Goal: Task Accomplishment & Management: Manage account settings

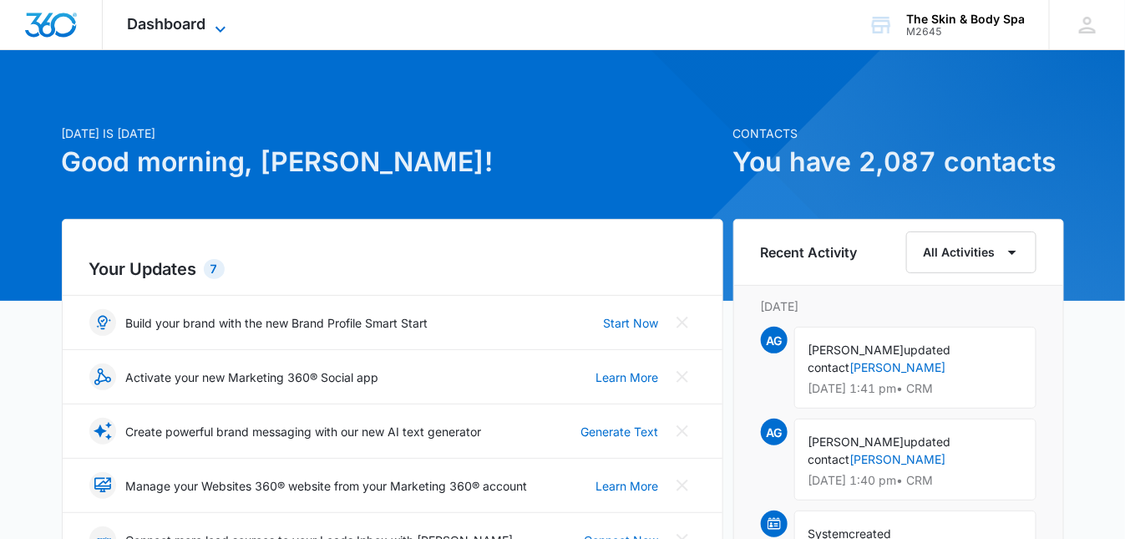
click at [159, 24] on span "Dashboard" at bounding box center [167, 24] width 79 height 18
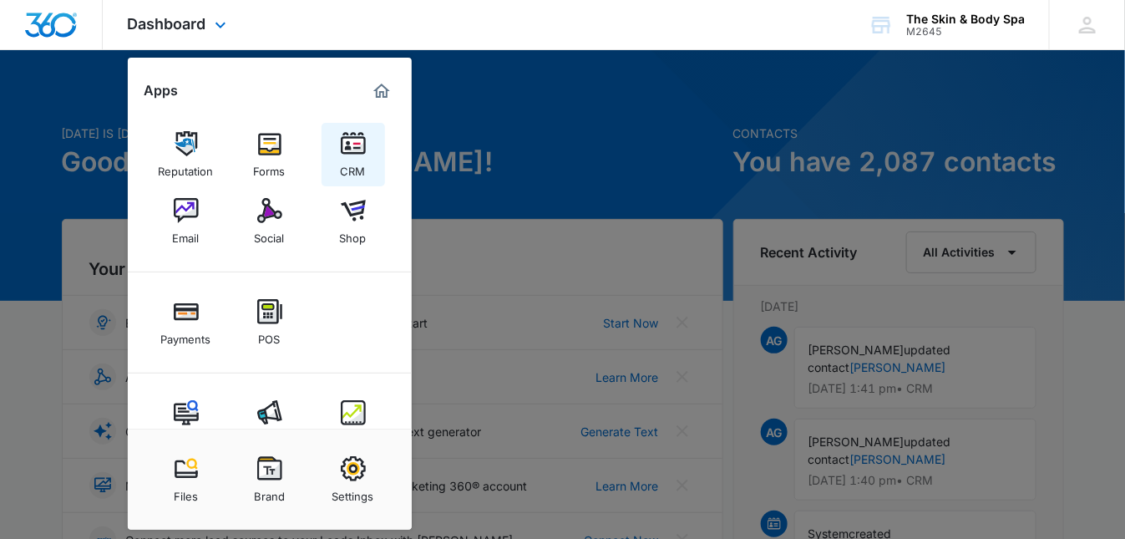
click at [348, 144] on img at bounding box center [353, 143] width 25 height 25
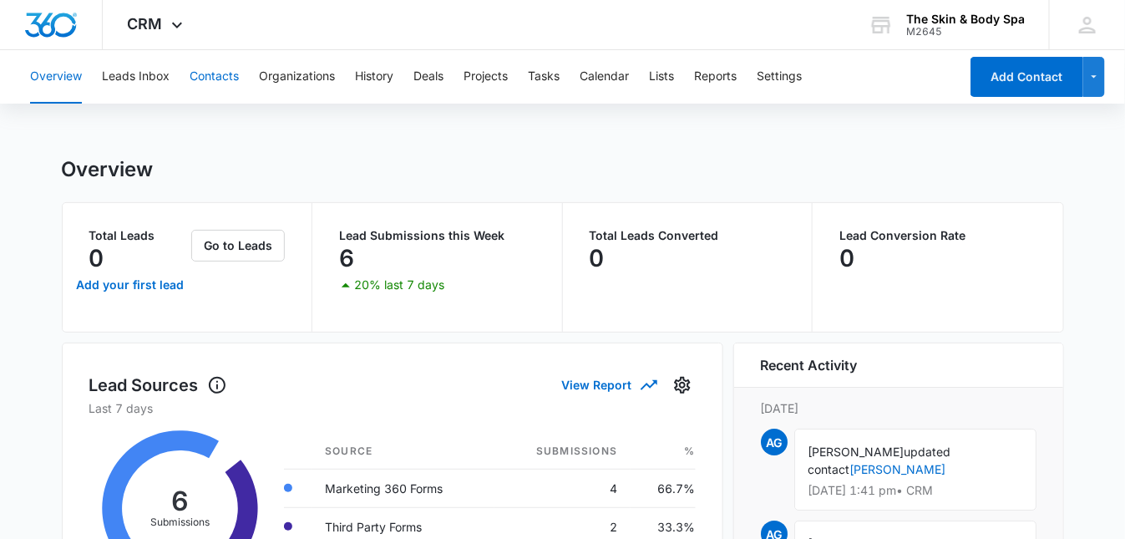
click at [215, 84] on button "Contacts" at bounding box center [214, 76] width 49 height 53
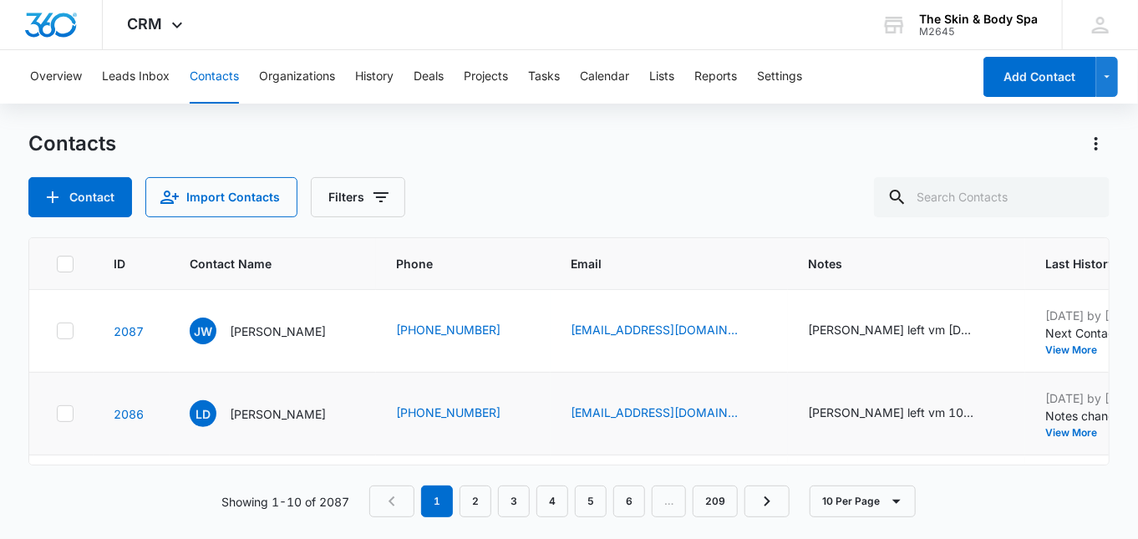
scroll to position [111, 0]
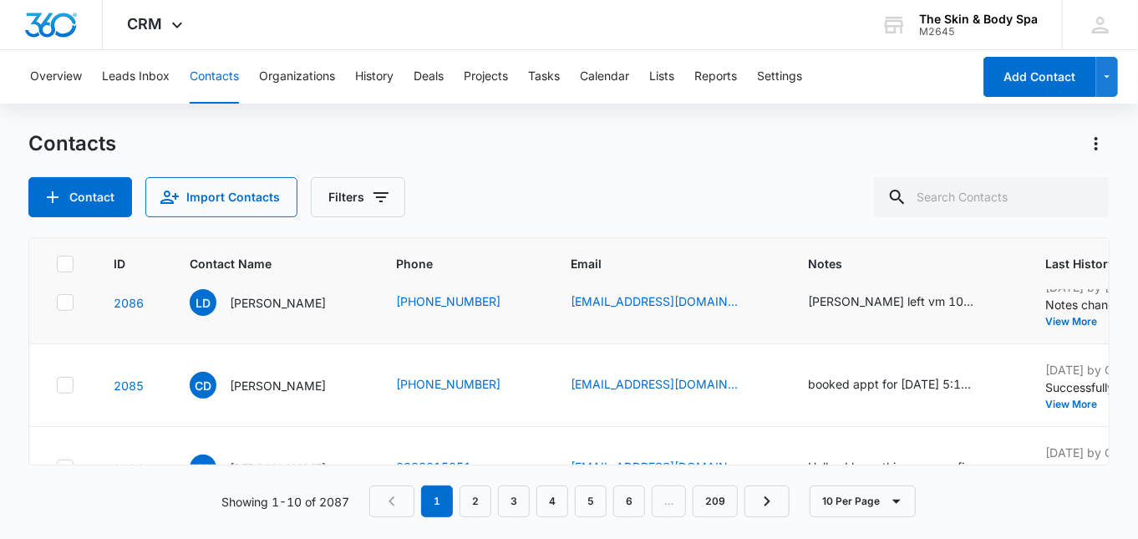
click at [885, 314] on td "[PERSON_NAME] left vm 10/12 - AG [DATE] left vm/sent text - AG" at bounding box center [906, 302] width 237 height 83
click at [867, 300] on div "[PERSON_NAME] left vm 10/12 - AG [DATE] left vm/sent text - AG" at bounding box center [891, 301] width 167 height 18
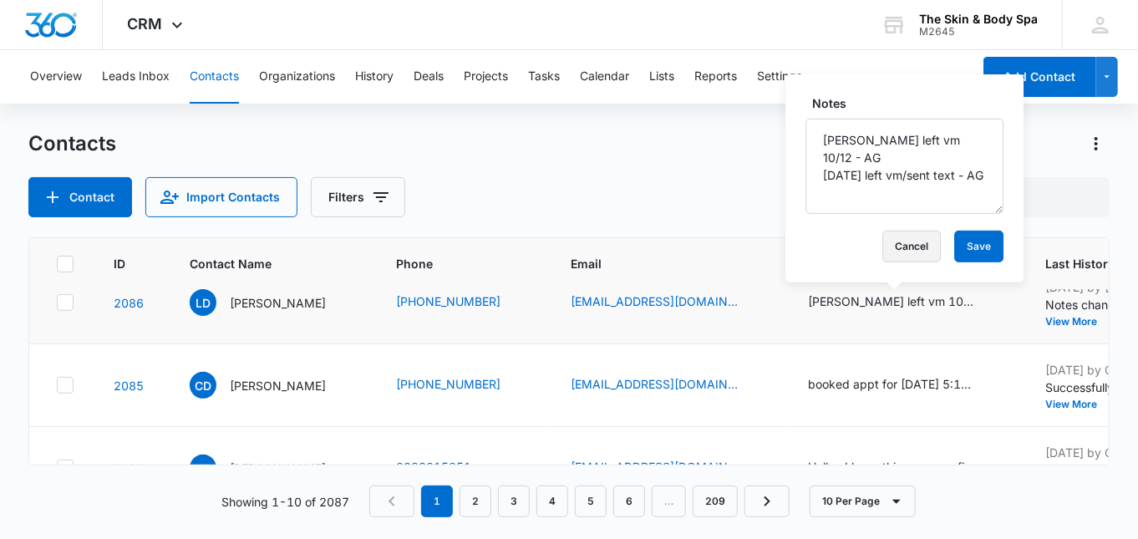
click at [882, 249] on button "Cancel" at bounding box center [911, 247] width 58 height 32
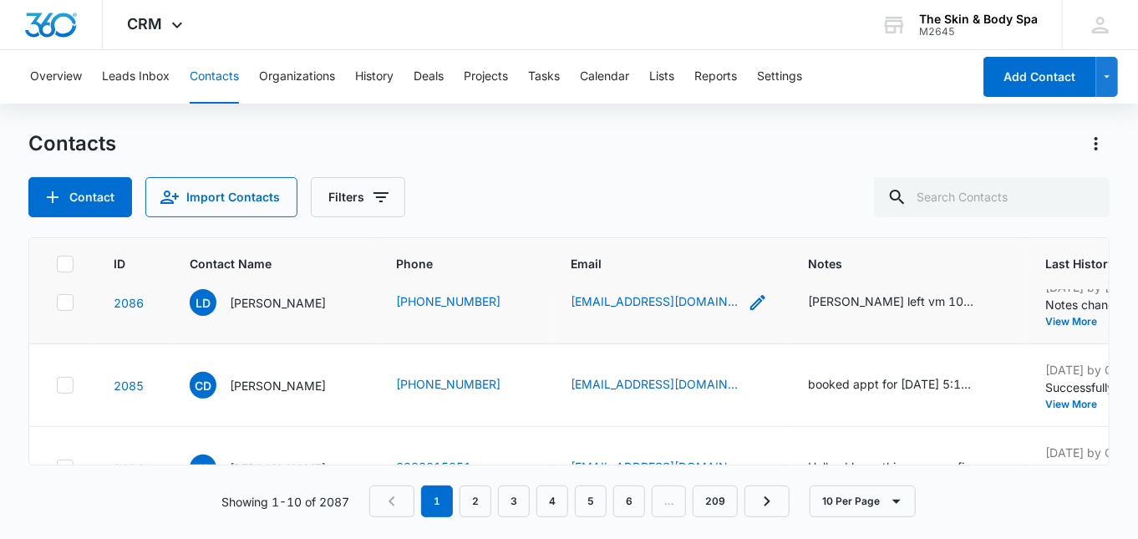
click at [640, 310] on div "[EMAIL_ADDRESS][DOMAIN_NAME]" at bounding box center [654, 302] width 167 height 20
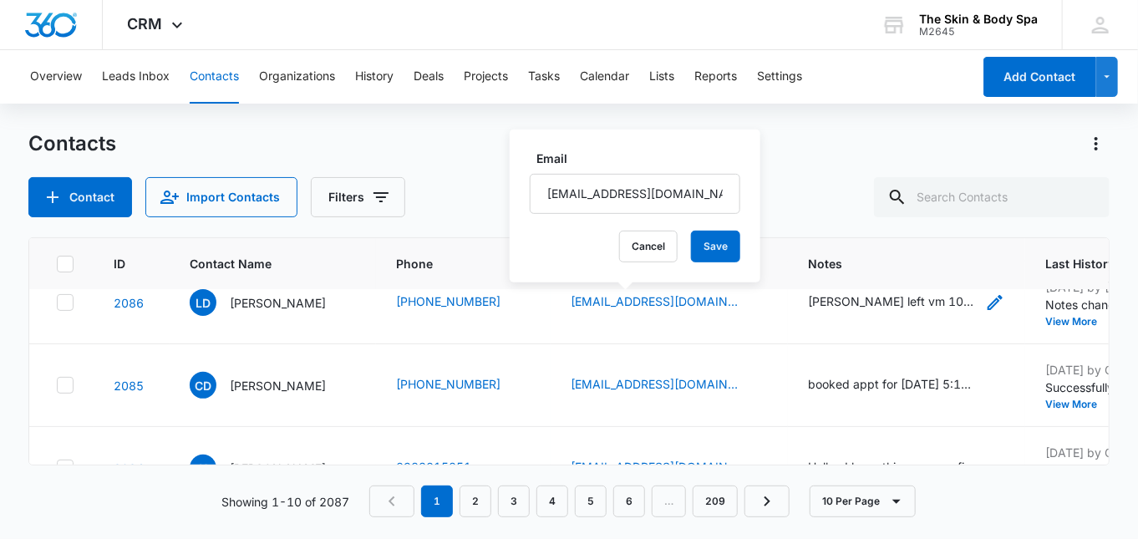
click at [985, 302] on icon "Notes - Grace left vm 10/12 - AG\a10/13/25 left vm/sent text - AG - Select to E…" at bounding box center [995, 302] width 20 height 20
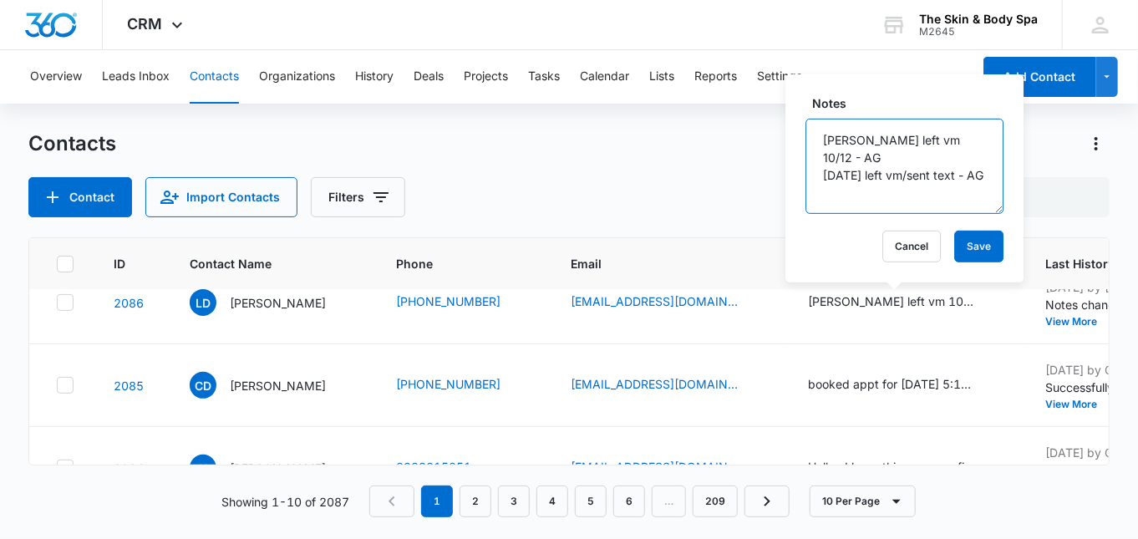
click at [884, 188] on textarea "[PERSON_NAME] left vm 10/12 - AG [DATE] left vm/sent text - AG" at bounding box center [904, 166] width 198 height 95
type textarea "[PERSON_NAME] left vm 10/12 - AG [DATE] left vm/sent text - AG [DATE] left vm/s…"
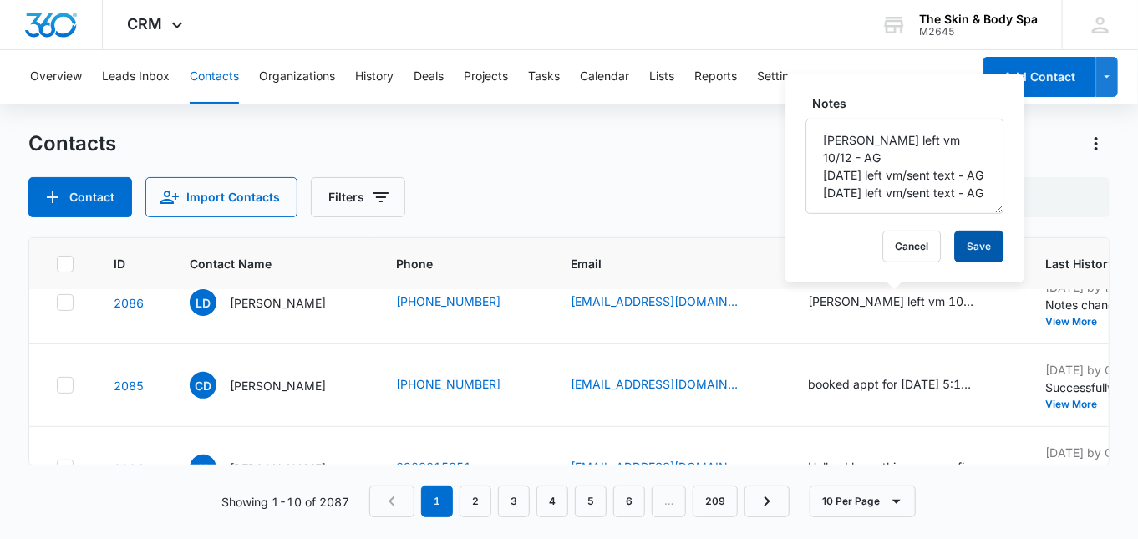
click at [954, 245] on button "Save" at bounding box center [978, 247] width 49 height 32
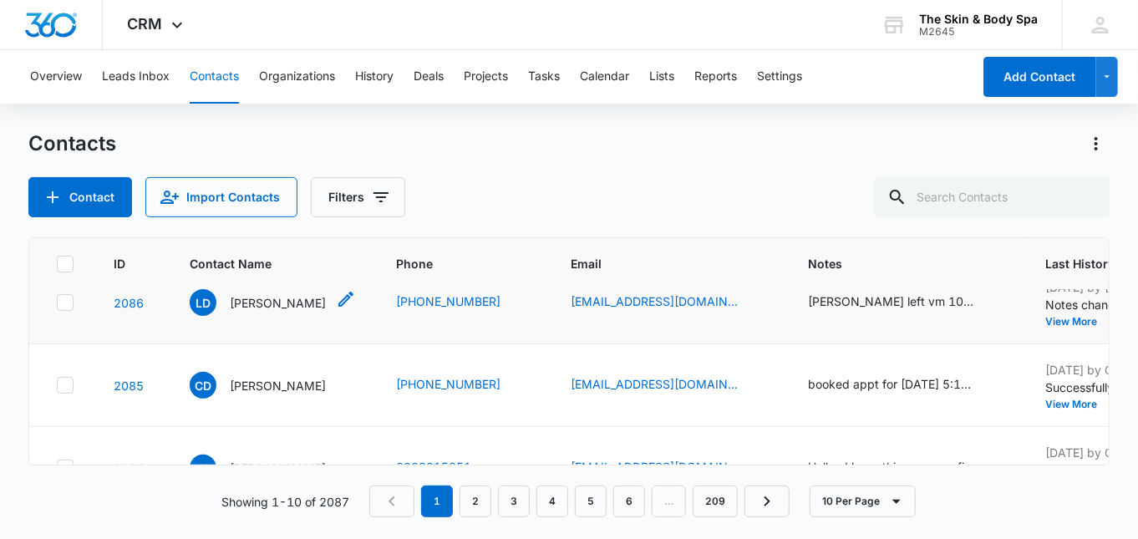
click at [255, 302] on p "[PERSON_NAME]" at bounding box center [278, 303] width 96 height 18
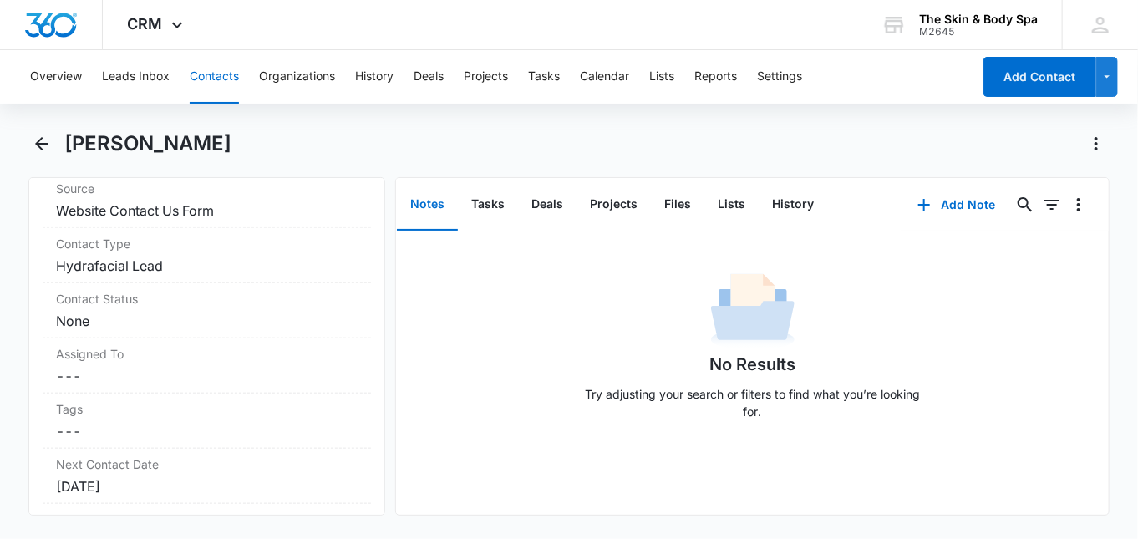
scroll to position [556, 0]
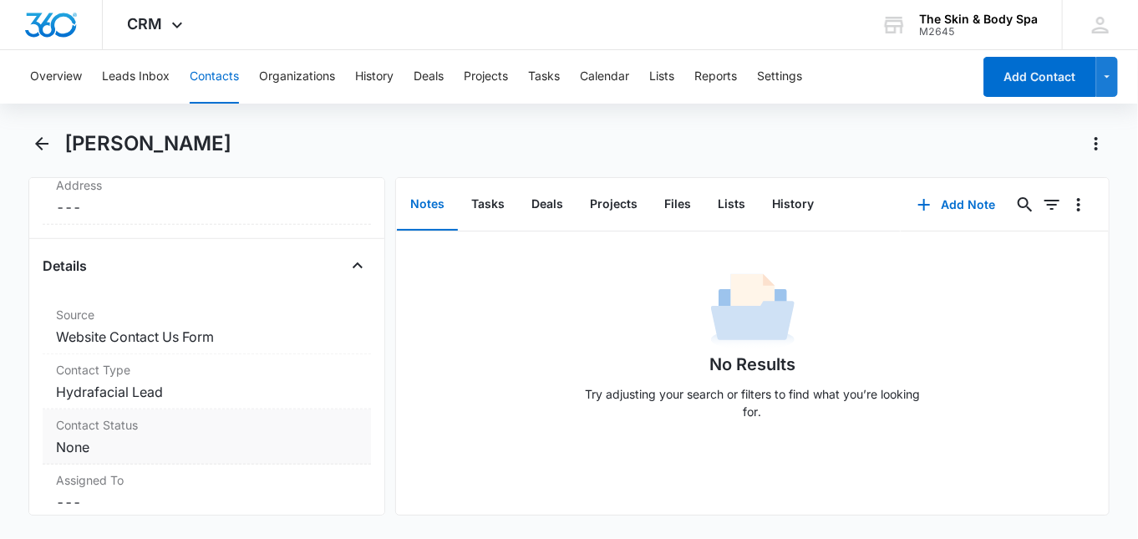
click at [151, 437] on dd "Cancel Save Changes None" at bounding box center [207, 447] width 302 height 20
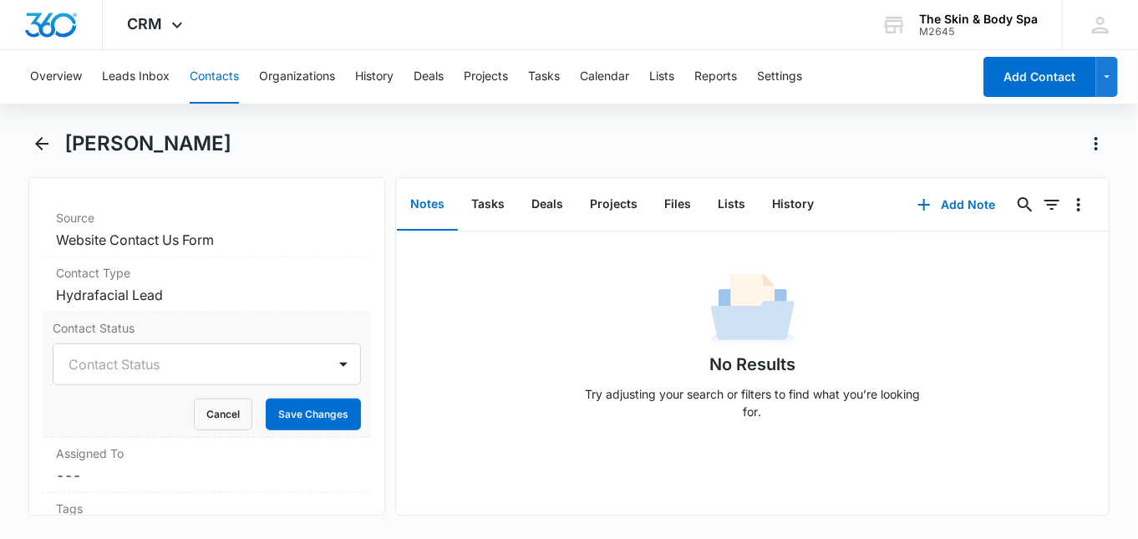
scroll to position [668, 0]
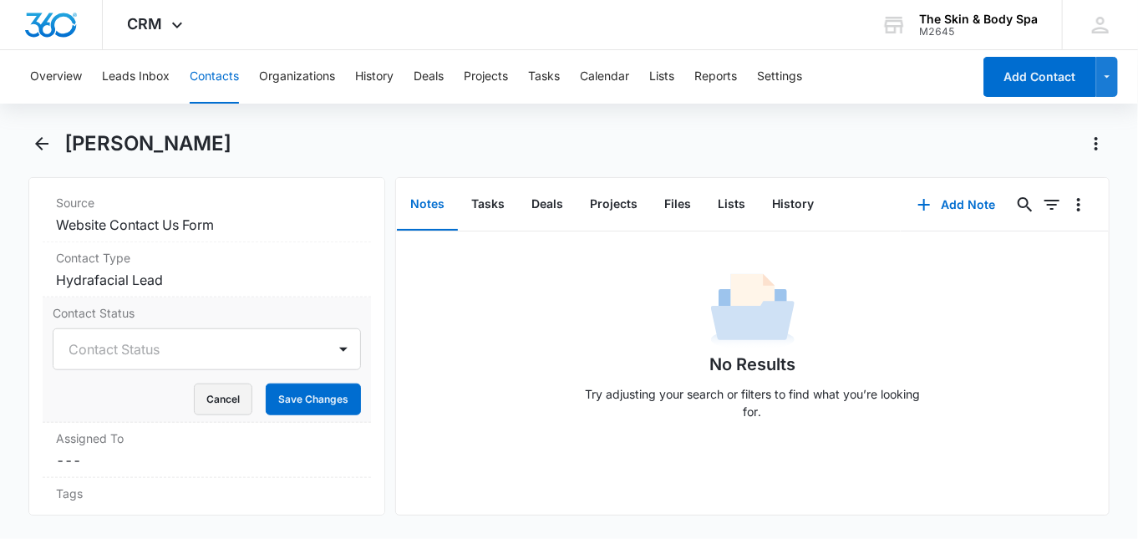
click at [214, 393] on button "Cancel" at bounding box center [223, 399] width 58 height 32
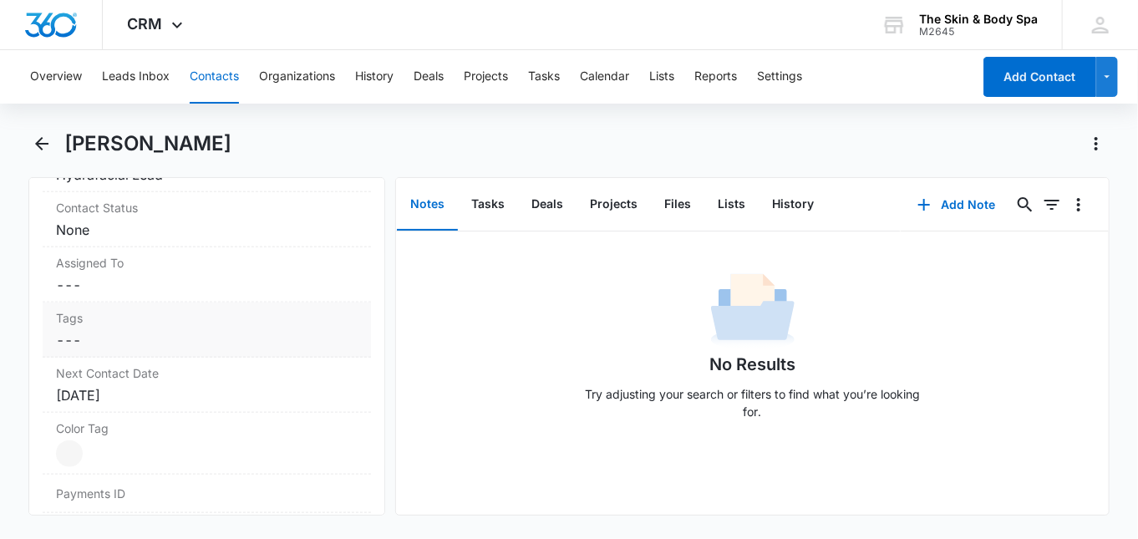
scroll to position [890, 0]
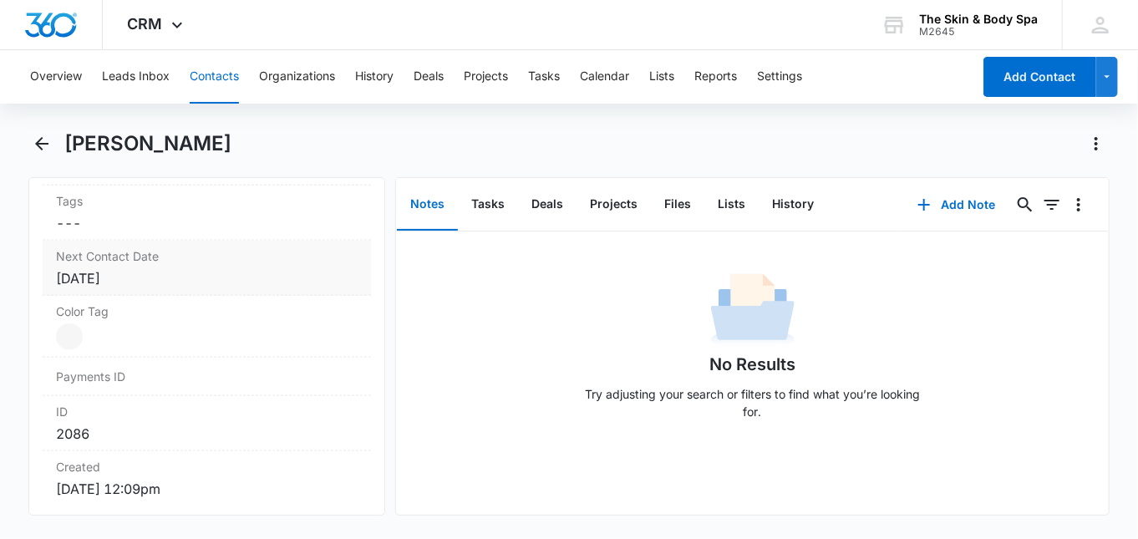
click at [130, 273] on div "[DATE]" at bounding box center [207, 278] width 302 height 20
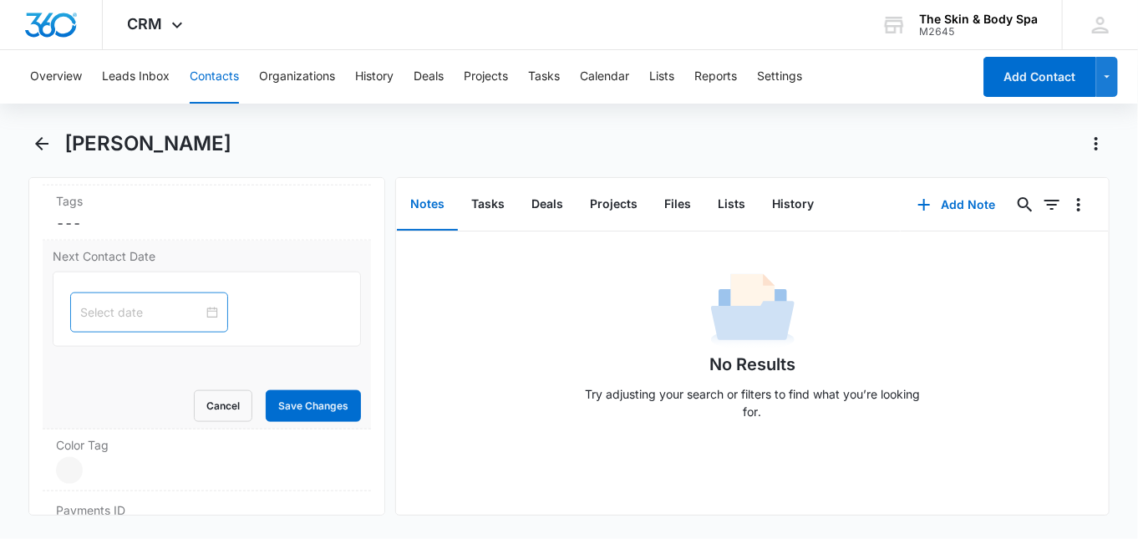
click at [175, 308] on input at bounding box center [141, 312] width 123 height 18
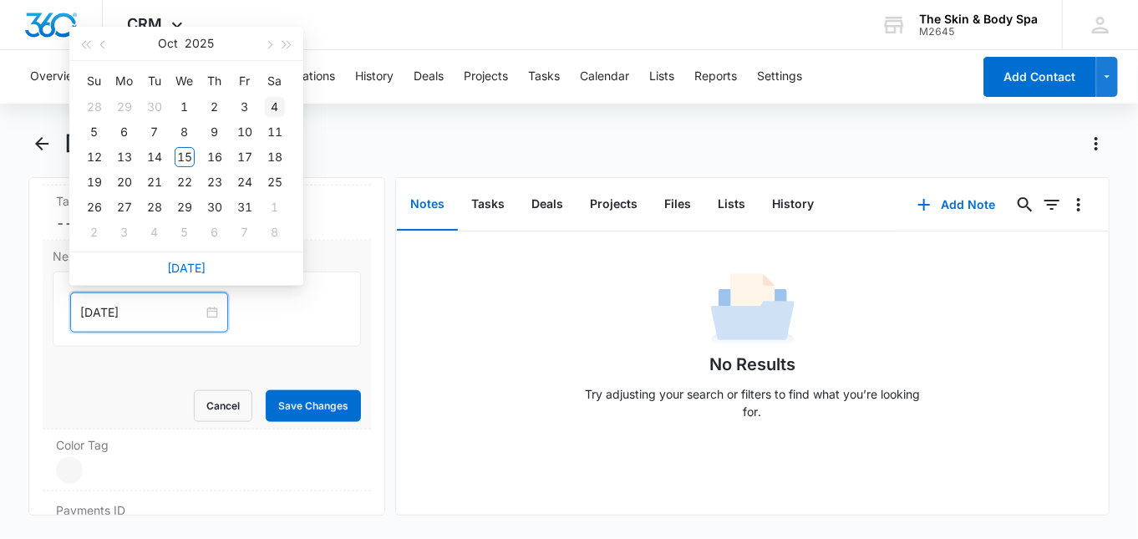
type input "[DATE]"
click at [268, 42] on span "button" at bounding box center [268, 45] width 8 height 8
type input "[DATE]"
click at [251, 155] on div "14" at bounding box center [245, 157] width 20 height 20
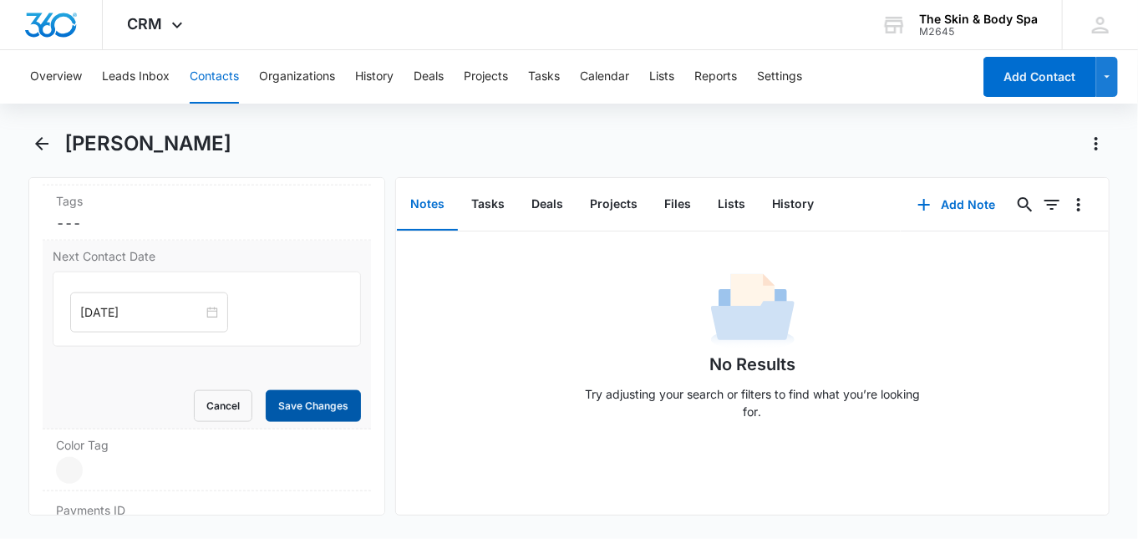
click at [306, 402] on button "Save Changes" at bounding box center [313, 406] width 95 height 32
